Goal: Task Accomplishment & Management: Use online tool/utility

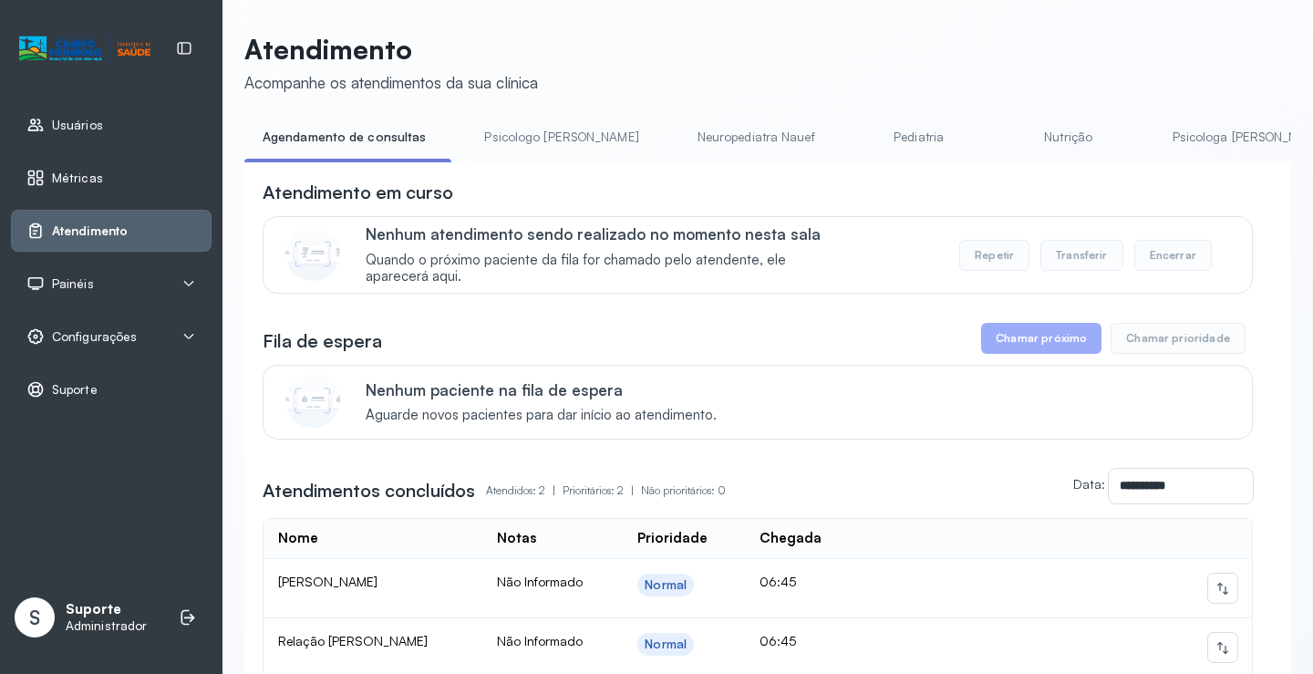
drag, startPoint x: 517, startPoint y: 172, endPoint x: 542, endPoint y: 172, distance: 25.5
click at [542, 172] on div "**********" at bounding box center [767, 477] width 1047 height 633
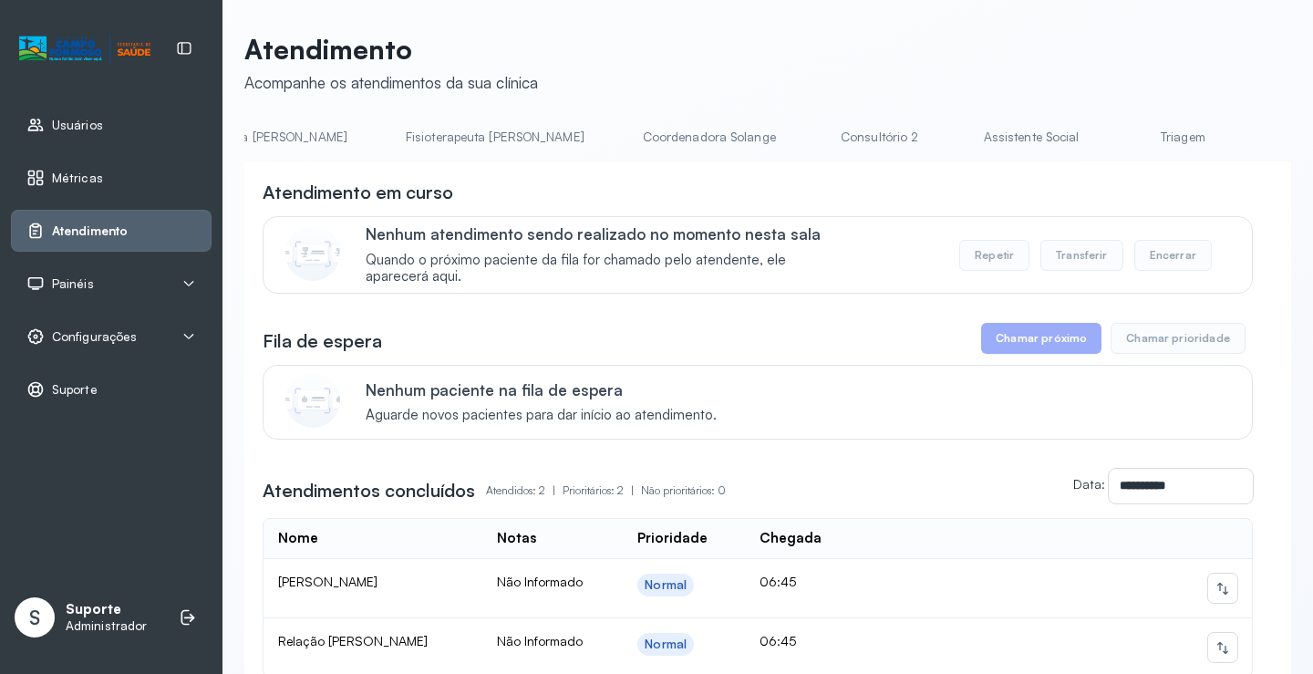
click at [1119, 137] on link "Triagem" at bounding box center [1183, 137] width 128 height 30
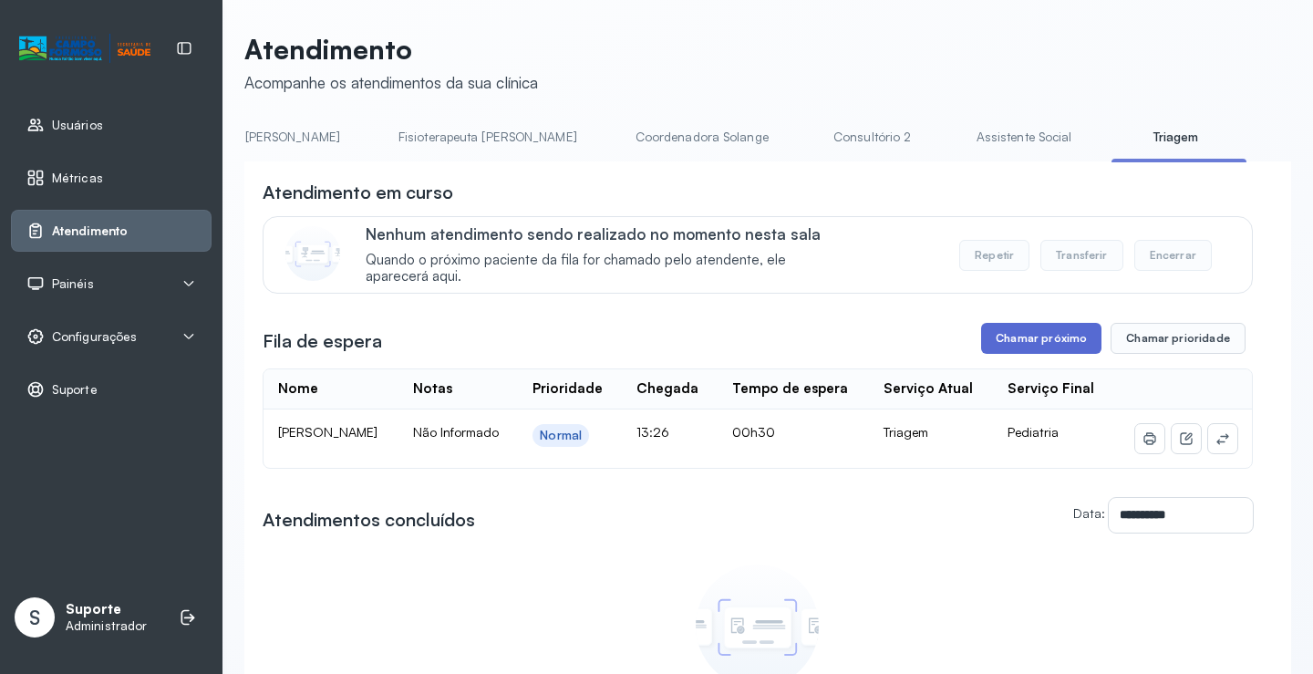
click at [1037, 343] on button "Chamar próximo" at bounding box center [1041, 338] width 120 height 31
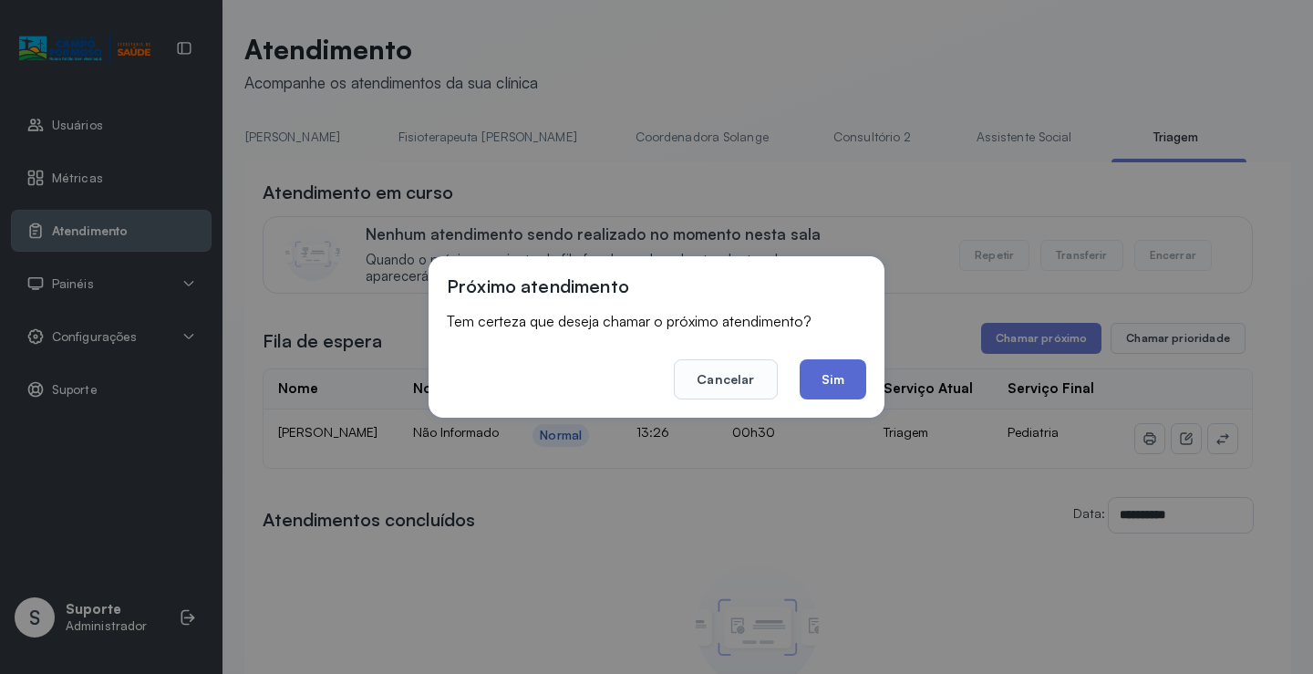
click at [828, 390] on button "Sim" at bounding box center [833, 379] width 67 height 40
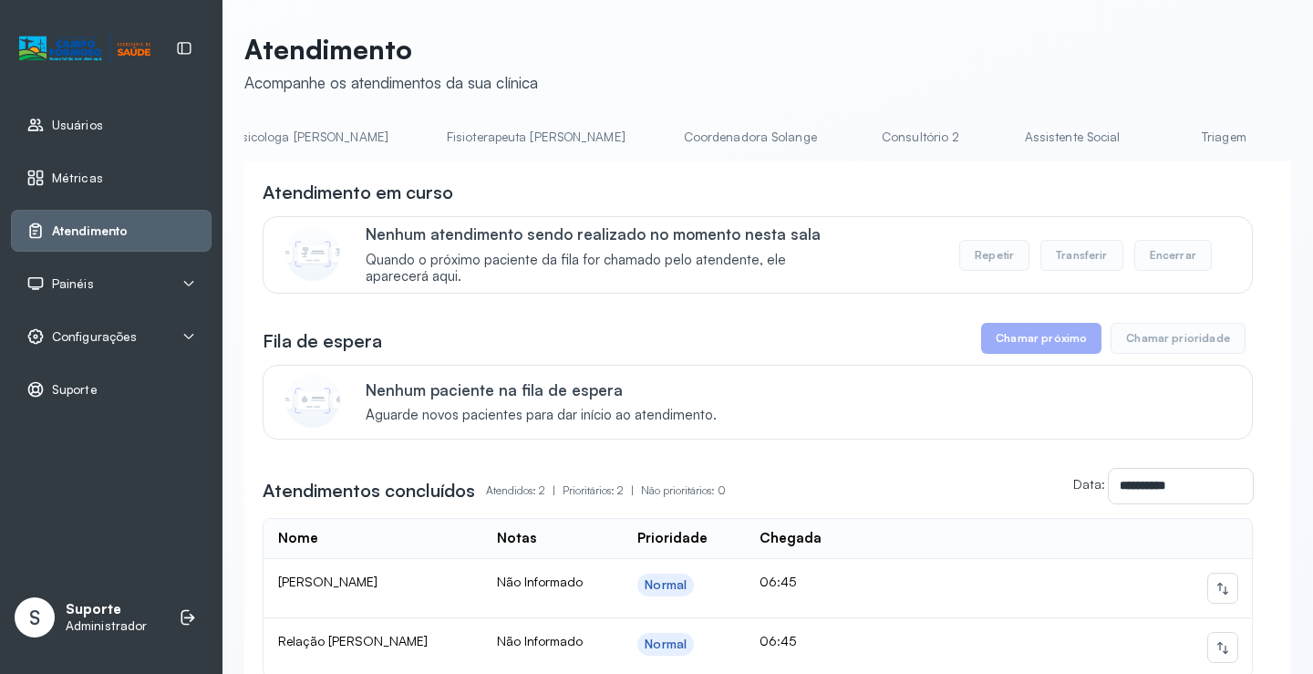
scroll to position [0, 992]
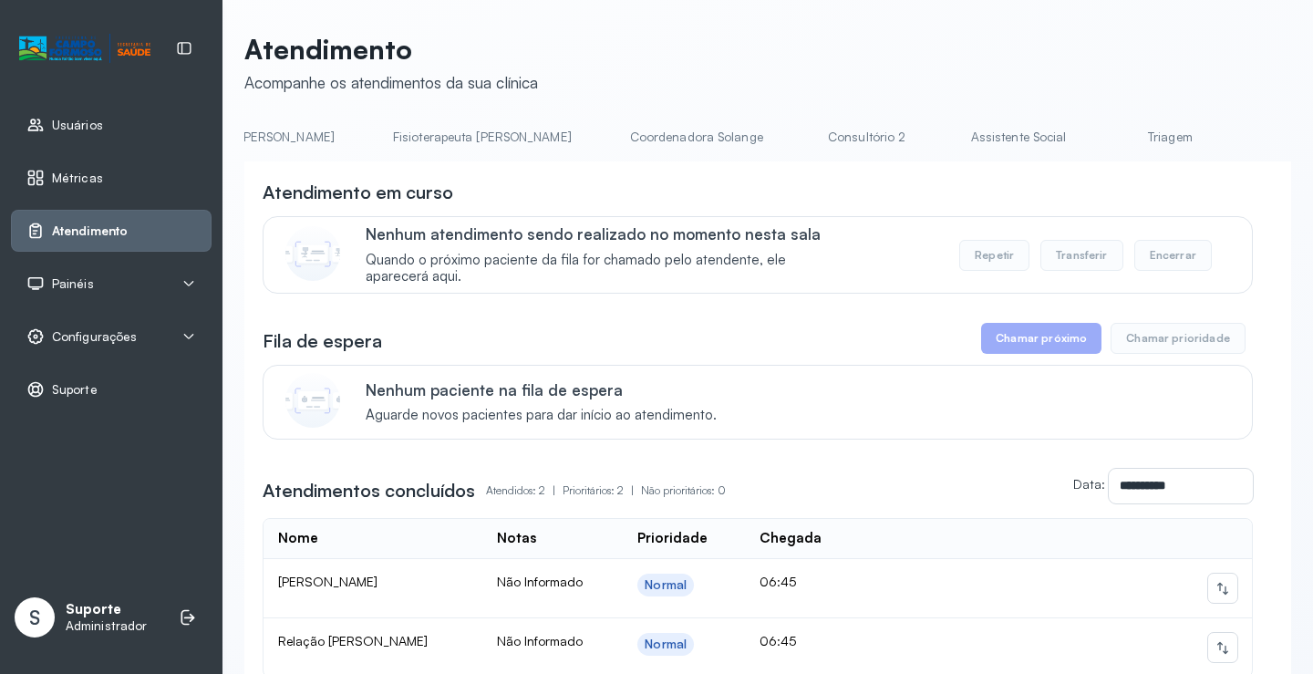
click at [1106, 139] on link "Triagem" at bounding box center [1170, 137] width 128 height 30
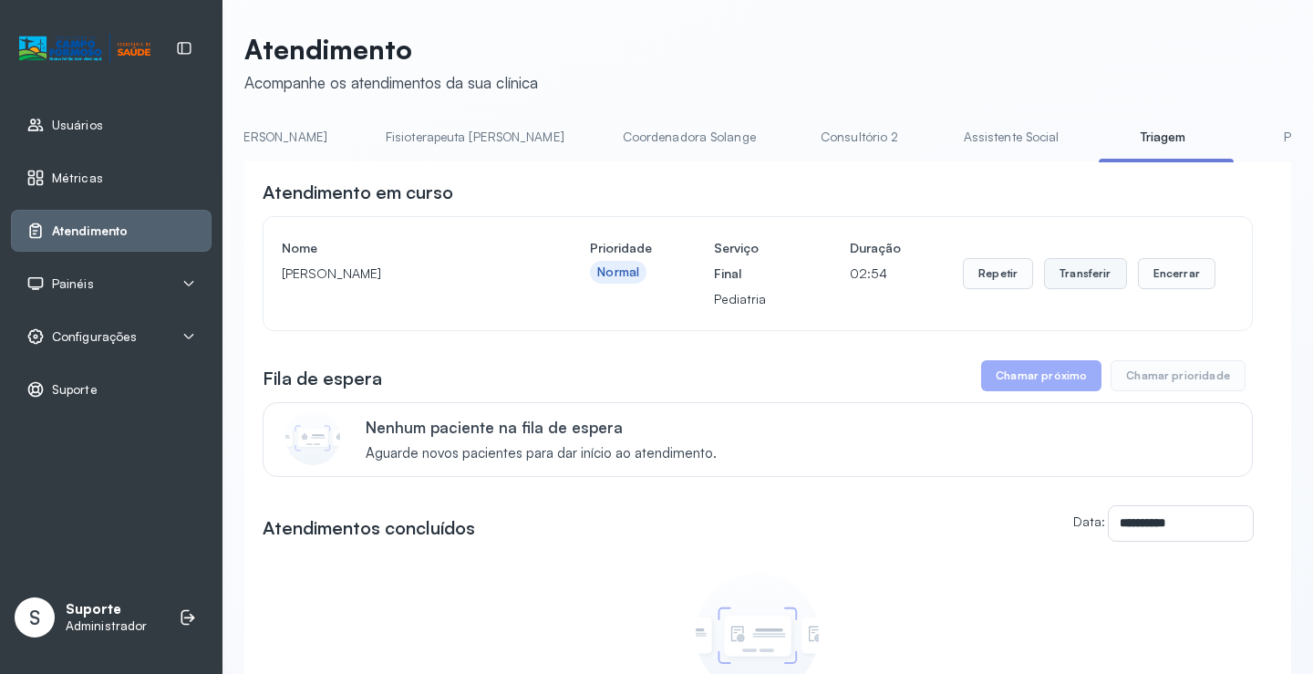
click at [1081, 275] on button "Transferir" at bounding box center [1085, 273] width 83 height 31
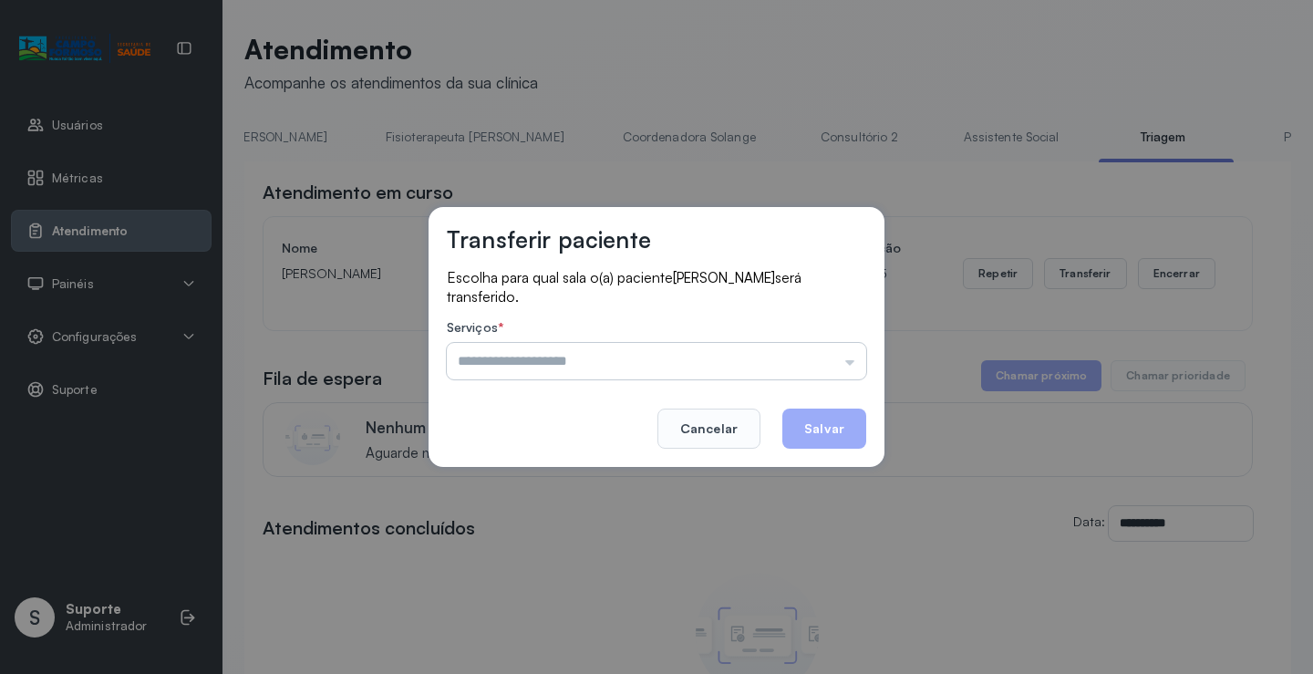
click at [856, 367] on input "text" at bounding box center [656, 361] width 419 height 36
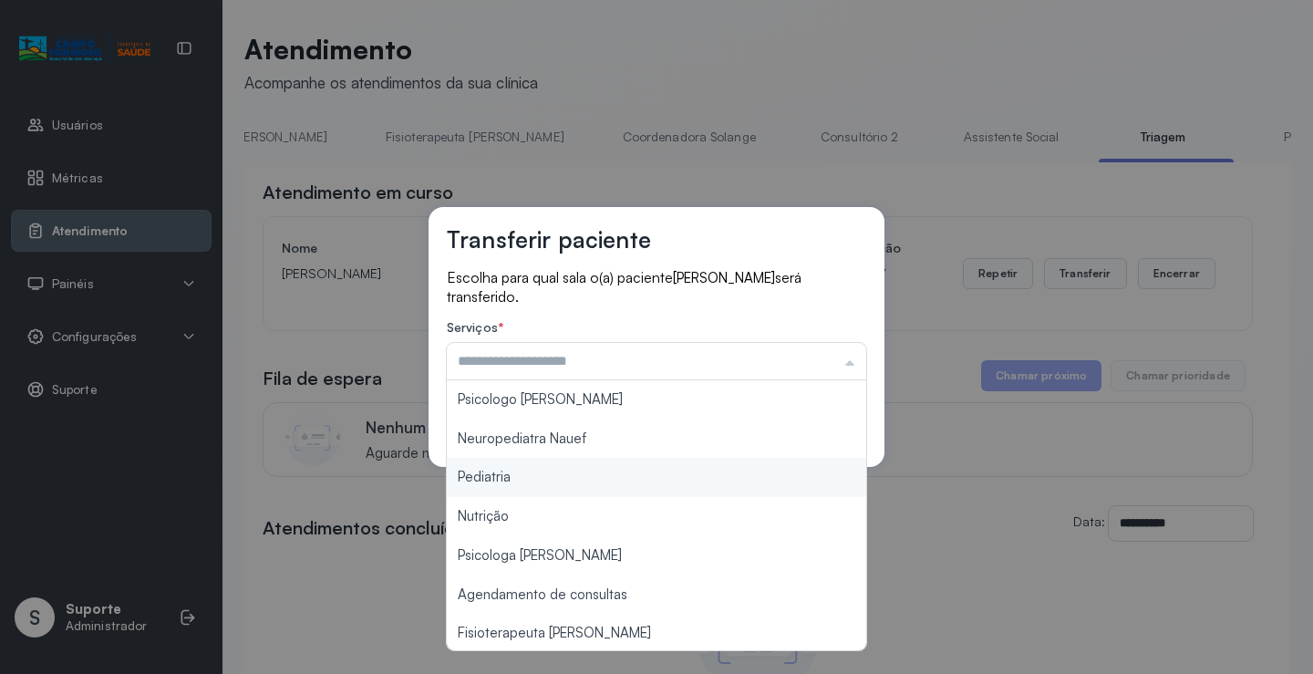
type input "*********"
click at [582, 470] on div "Transferir paciente Escolha para qual sala o(a) paciente [PERSON_NAME] será tra…" at bounding box center [656, 337] width 1313 height 674
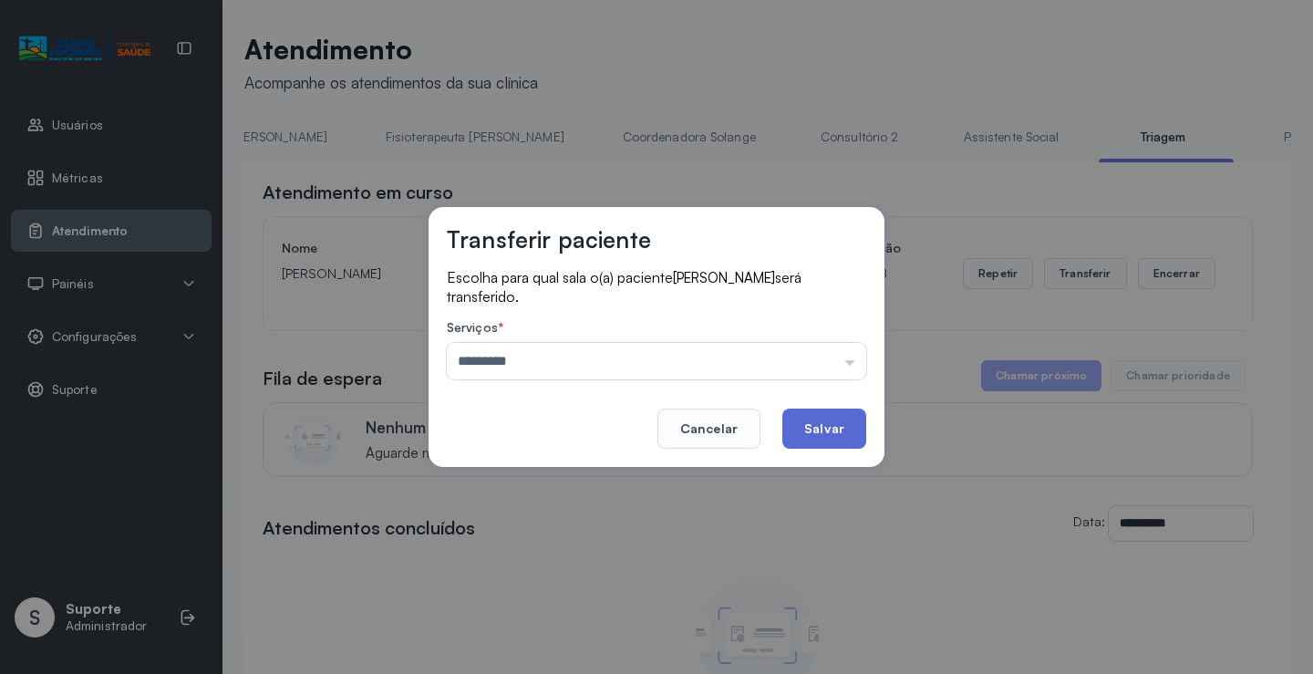
click at [834, 416] on button "Salvar" at bounding box center [824, 428] width 84 height 40
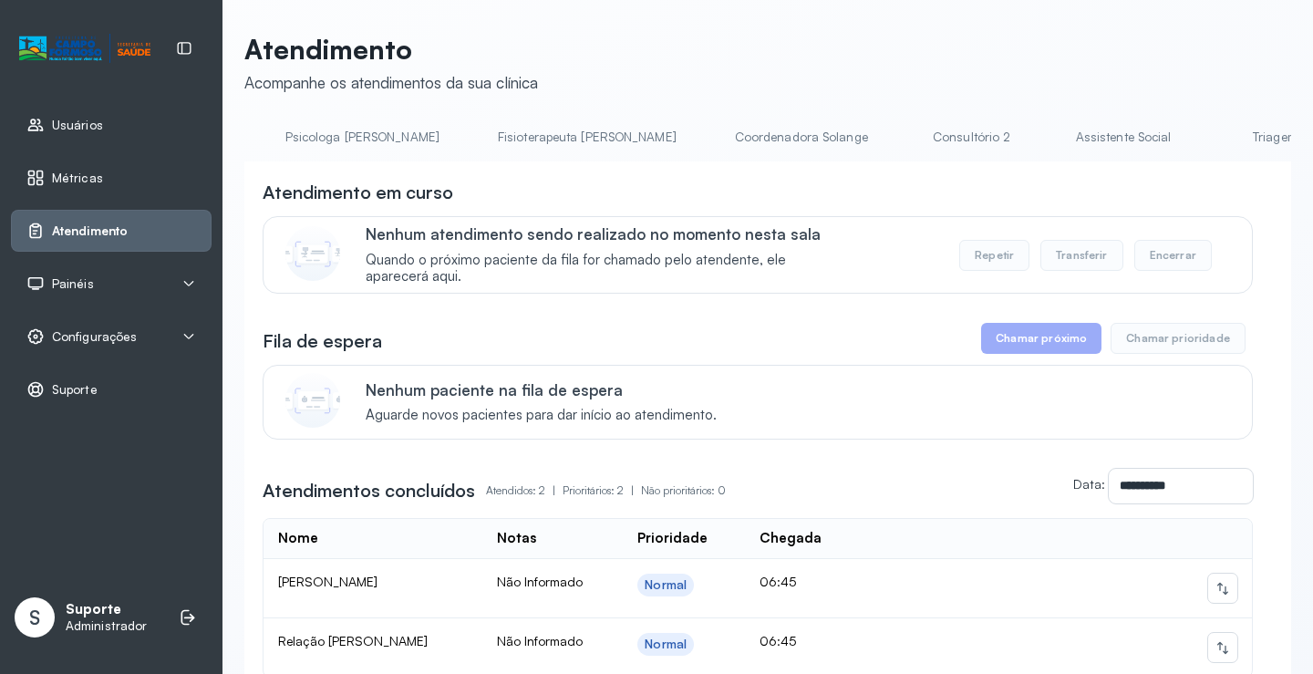
scroll to position [0, 1037]
click at [1061, 143] on link "Triagem" at bounding box center [1125, 137] width 128 height 30
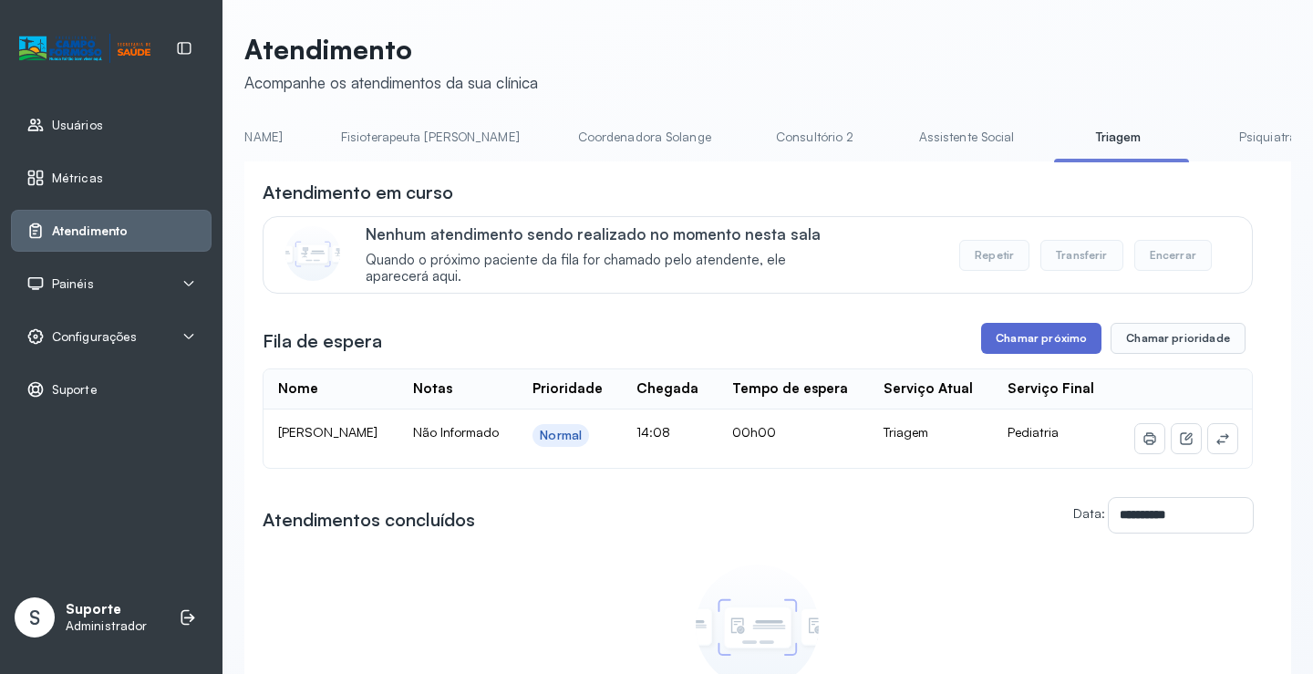
click at [1032, 341] on button "Chamar próximo" at bounding box center [1041, 338] width 120 height 31
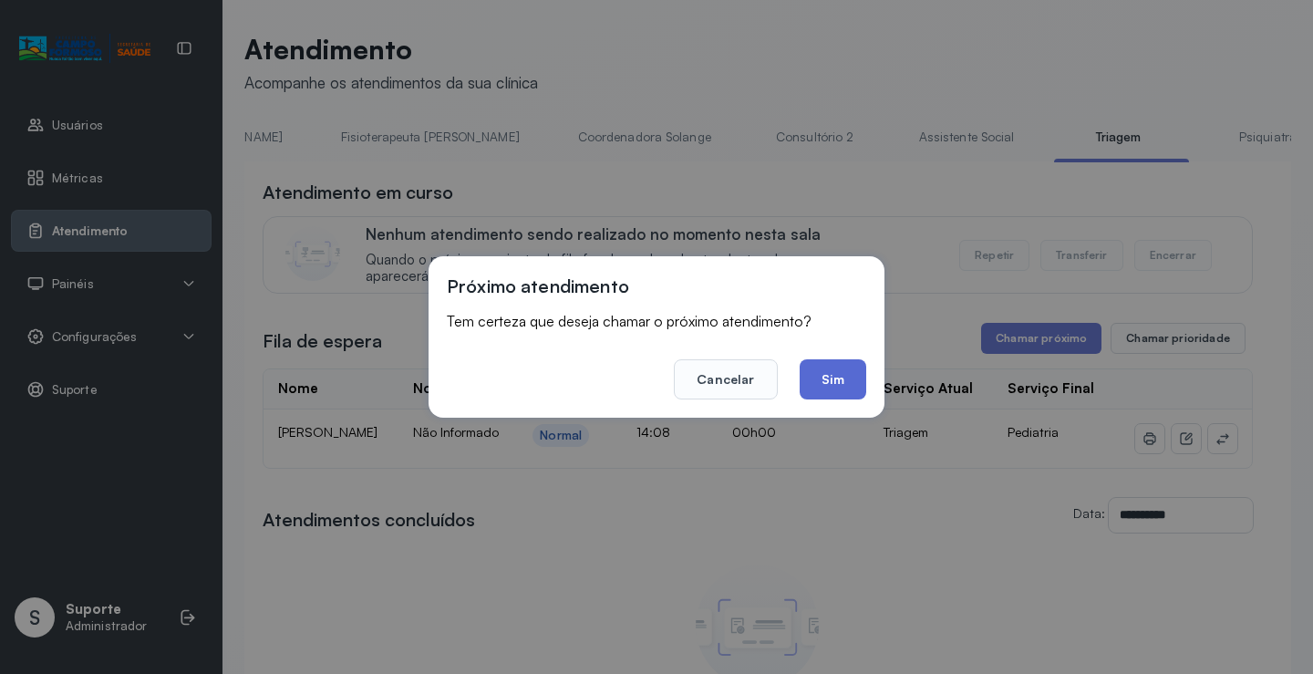
click at [846, 389] on button "Sim" at bounding box center [833, 379] width 67 height 40
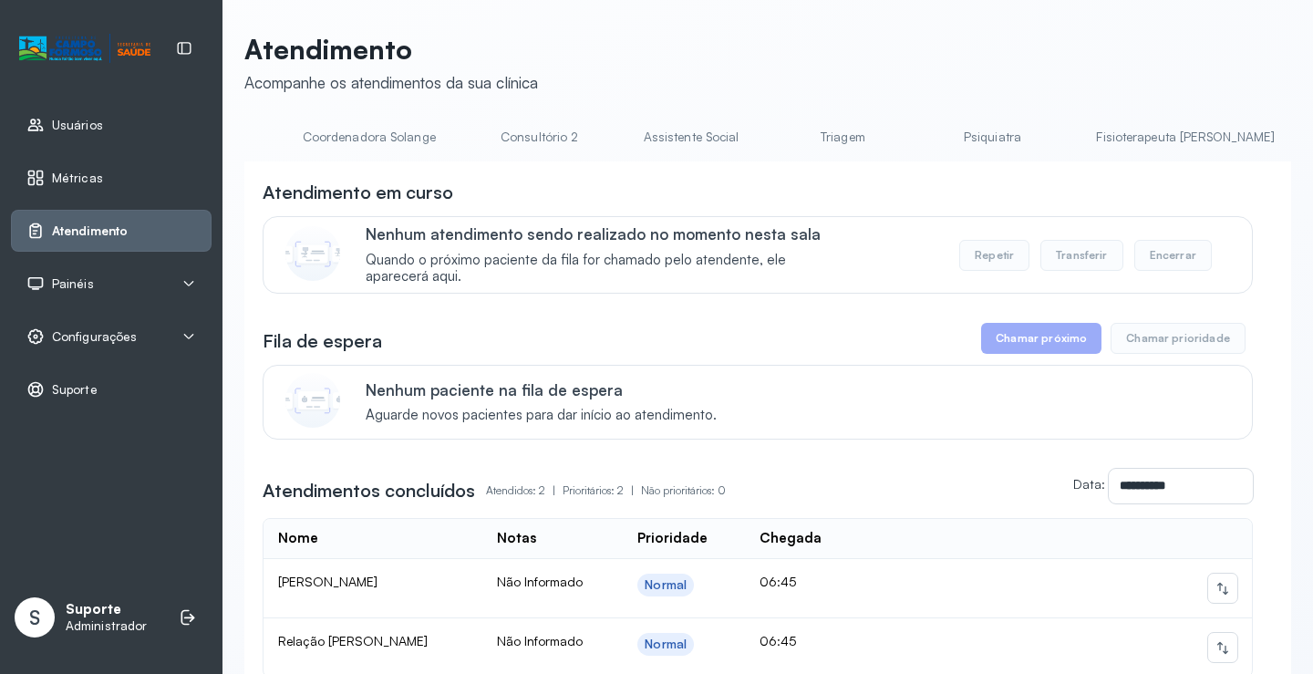
scroll to position [0, 1324]
click at [774, 137] on link "Triagem" at bounding box center [838, 137] width 128 height 30
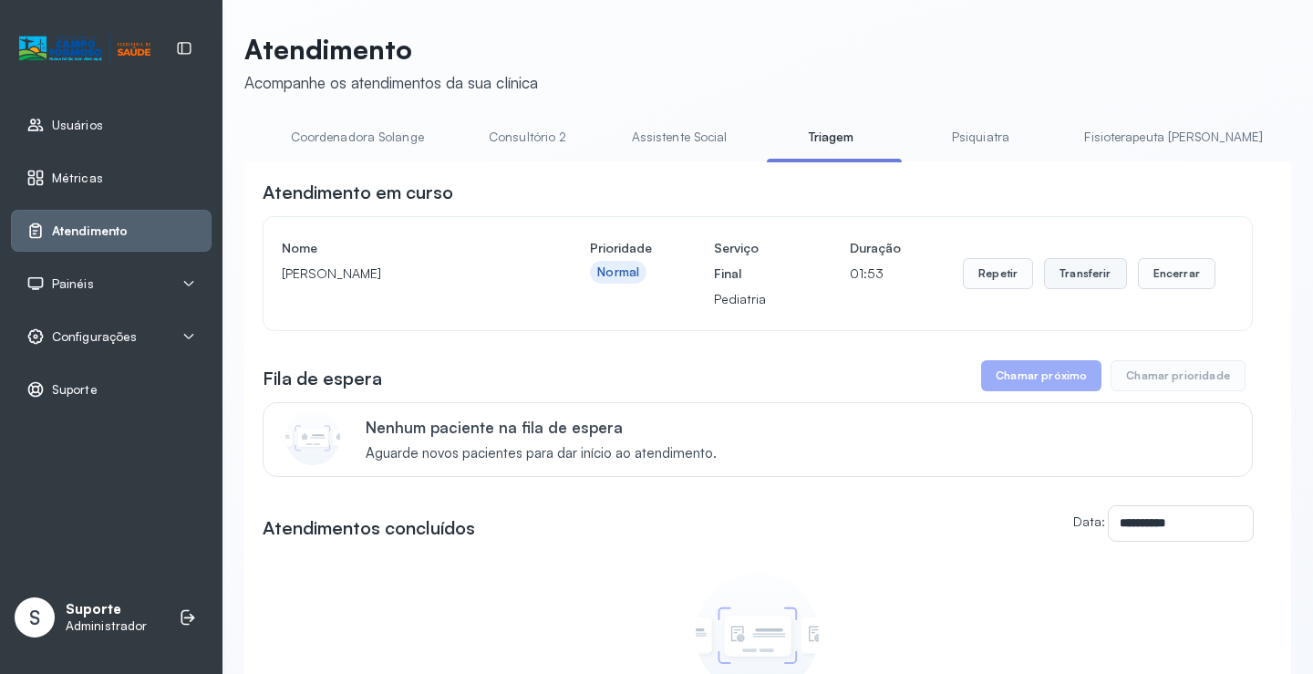
click at [1089, 281] on button "Transferir" at bounding box center [1085, 273] width 83 height 31
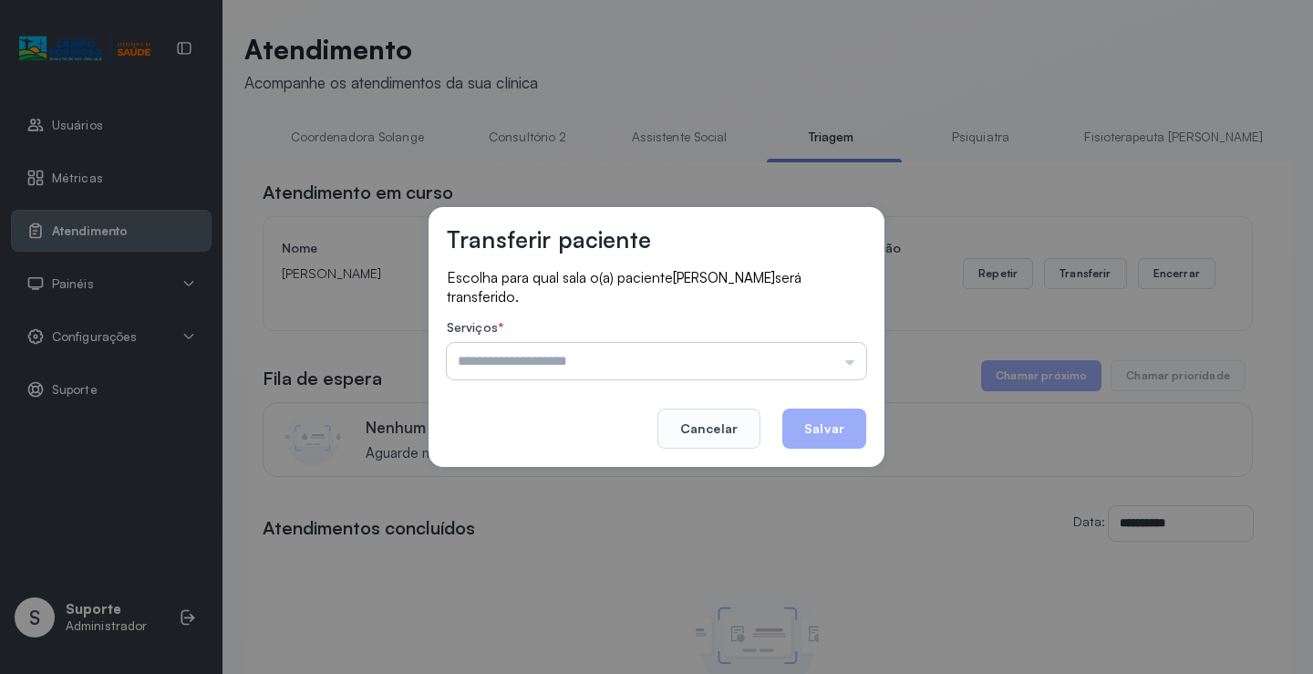
click at [852, 365] on input "text" at bounding box center [656, 361] width 419 height 36
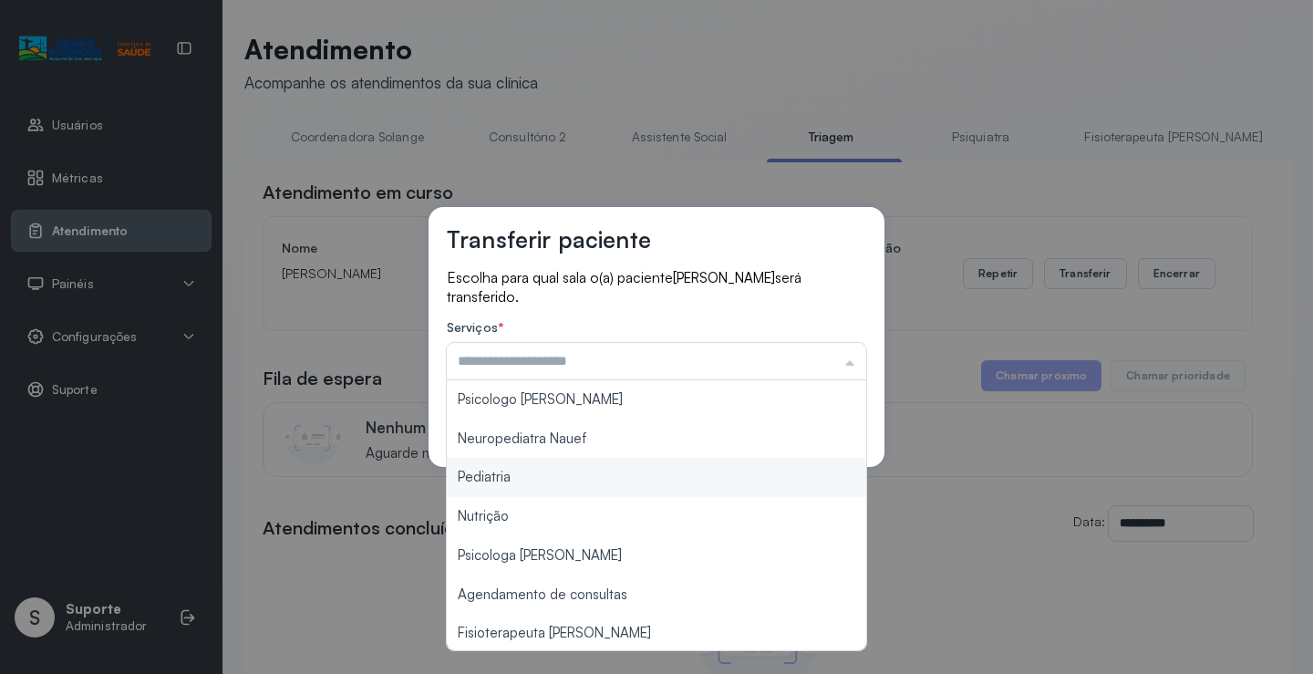
type input "*********"
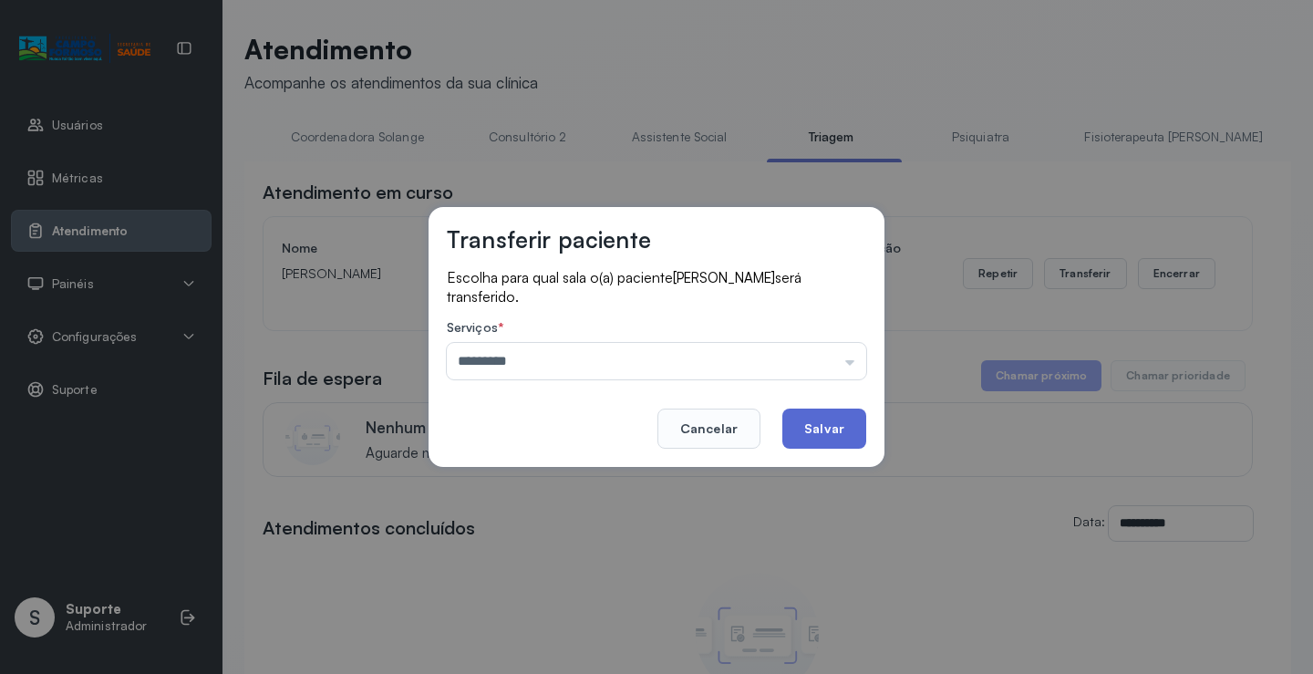
drag, startPoint x: 539, startPoint y: 476, endPoint x: 789, endPoint y: 444, distance: 251.9
click at [557, 479] on div "Transferir paciente Escolha para qual sala o(a) paciente MIQUEIAS VIEIRA GOMES …" at bounding box center [656, 337] width 1313 height 674
click at [818, 431] on button "Salvar" at bounding box center [824, 428] width 84 height 40
